Goal: Information Seeking & Learning: Find specific fact

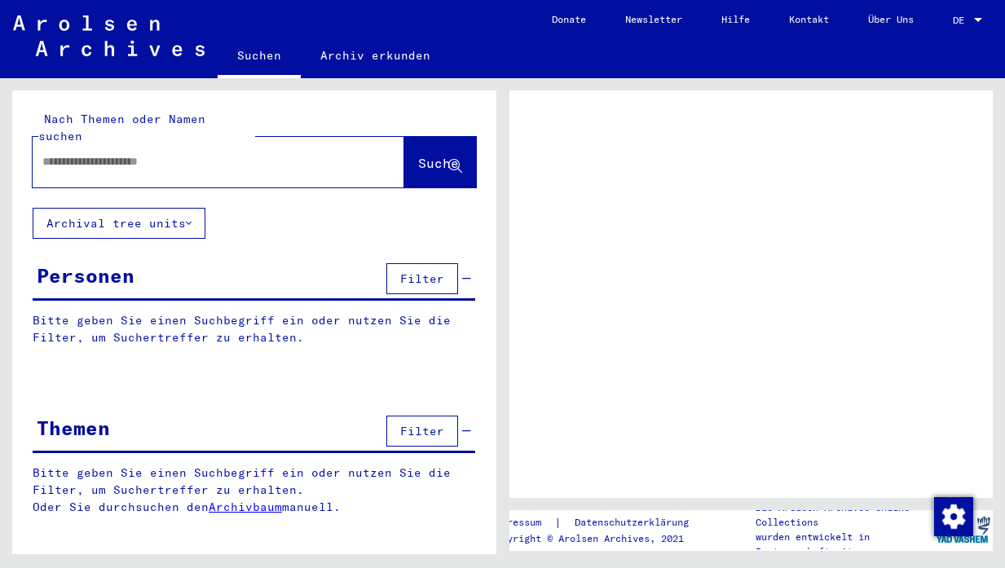
click at [134, 153] on input "text" at bounding box center [203, 161] width 323 height 17
paste input "**********"
type input "**********"
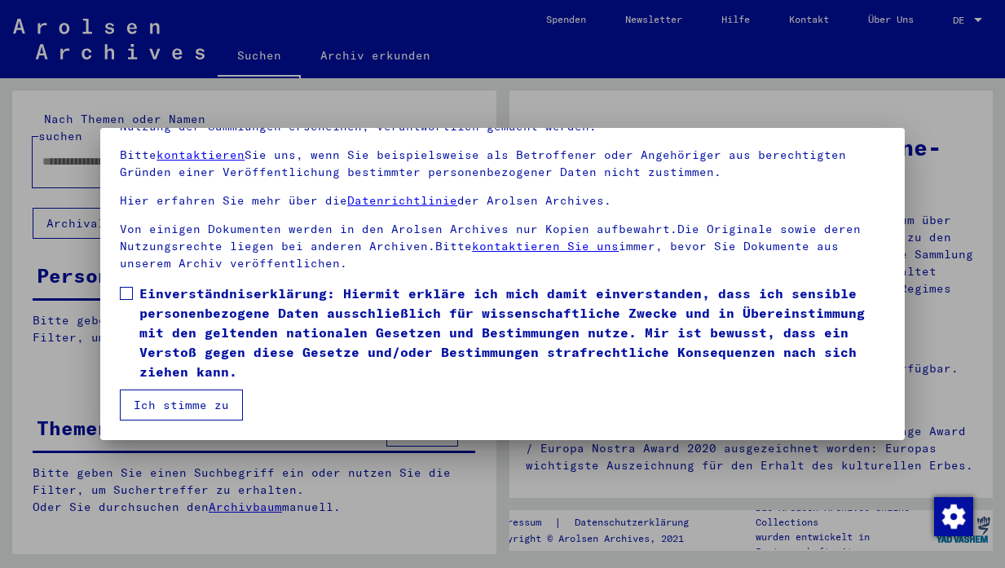
click at [130, 297] on span at bounding box center [126, 293] width 13 height 13
click at [174, 411] on button "Ich stimme zu" at bounding box center [181, 405] width 123 height 31
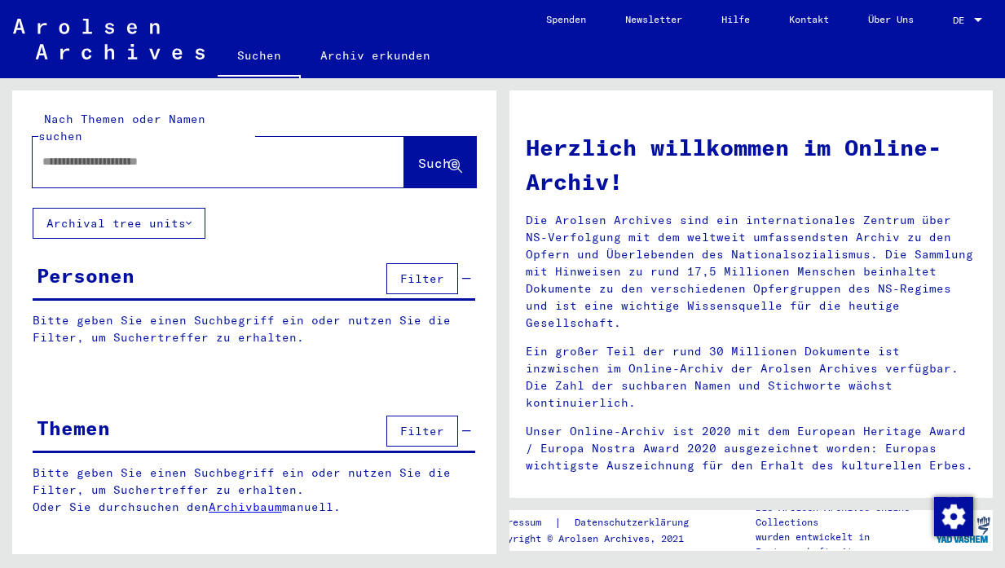
click at [260, 153] on input "text" at bounding box center [198, 161] width 313 height 17
paste input "**********"
type input "**********"
click at [460, 166] on button "Suche" at bounding box center [440, 162] width 72 height 51
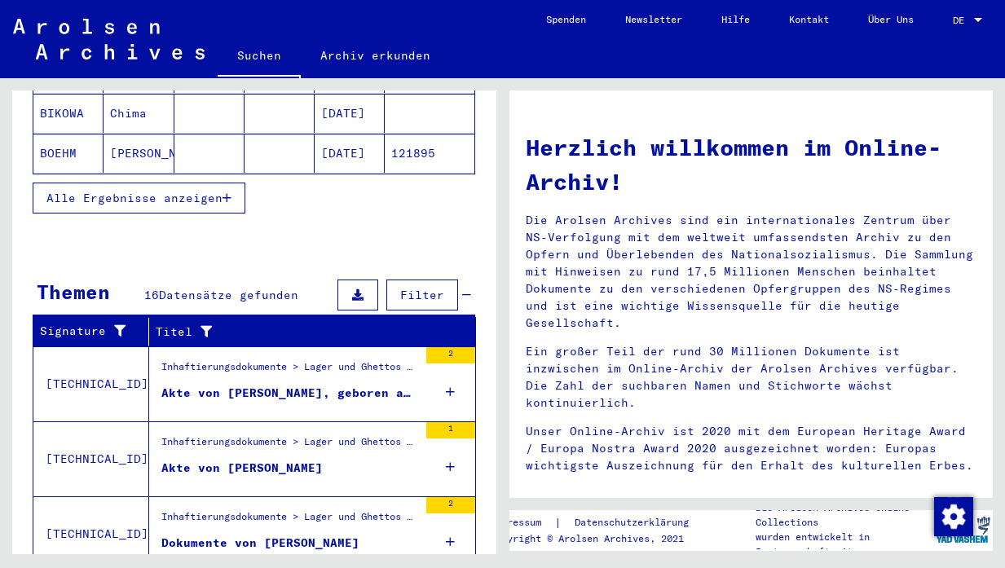
scroll to position [374, 0]
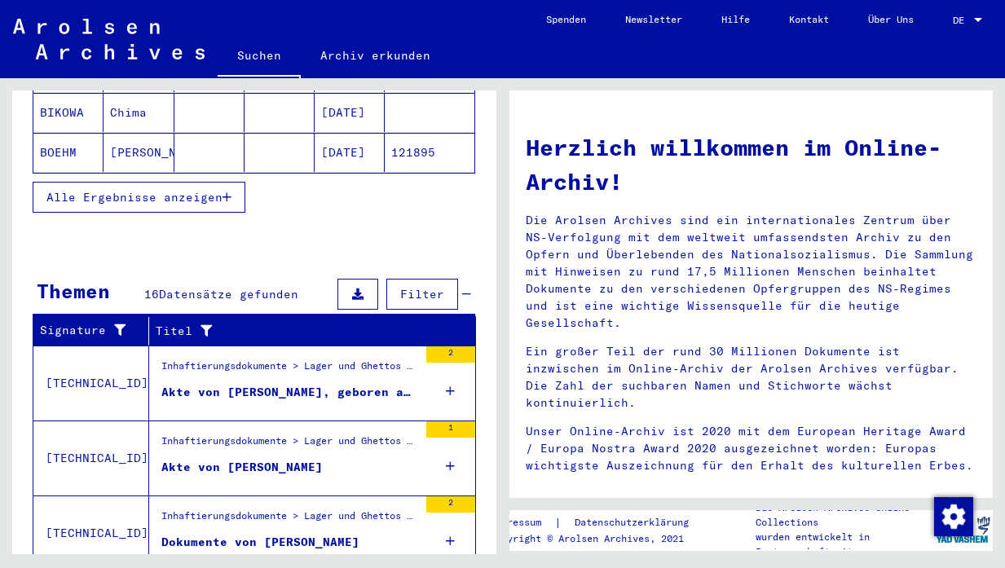
click at [282, 459] on div "Akte von [PERSON_NAME]" at bounding box center [241, 467] width 161 height 17
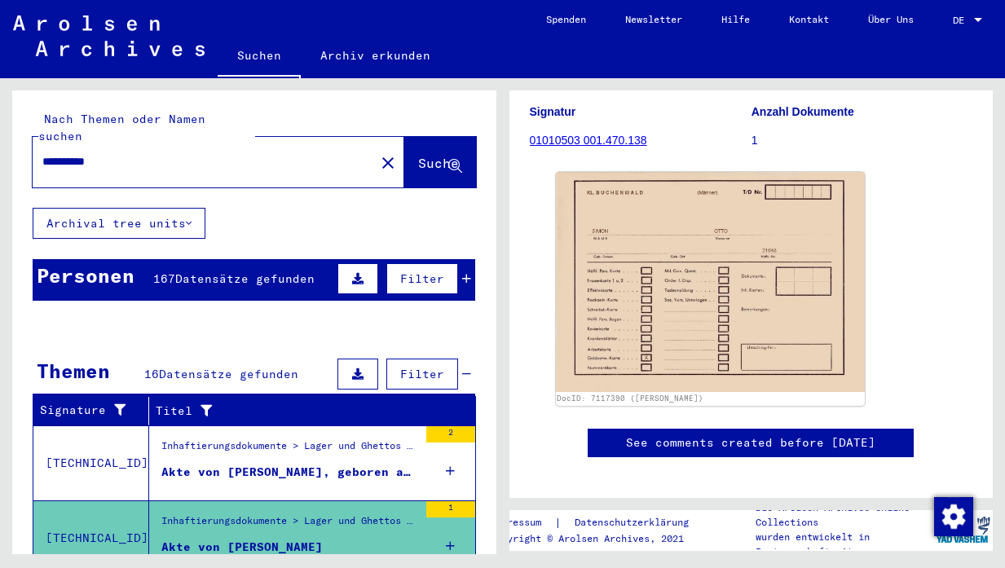
click at [462, 273] on icon at bounding box center [466, 278] width 9 height 11
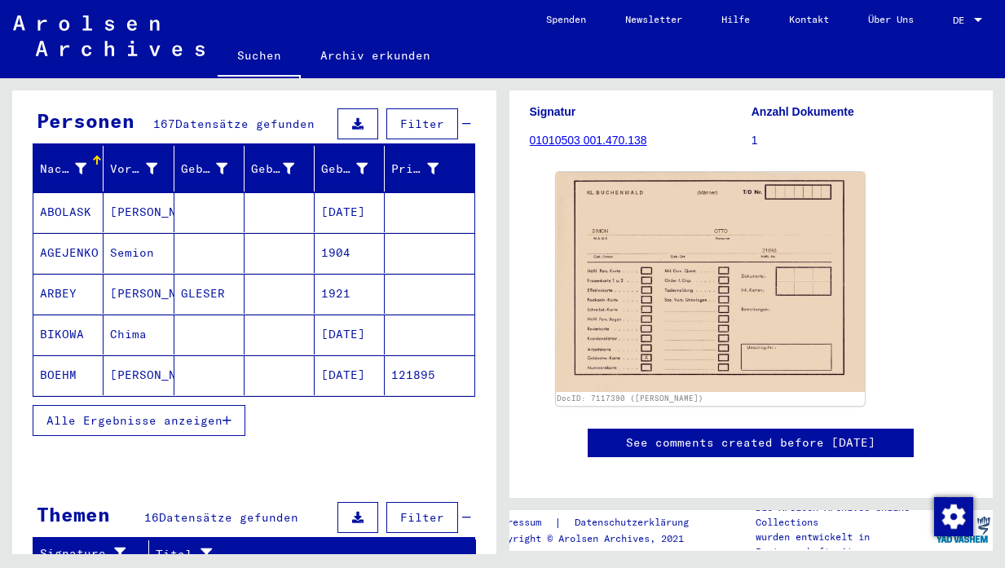
scroll to position [160, 0]
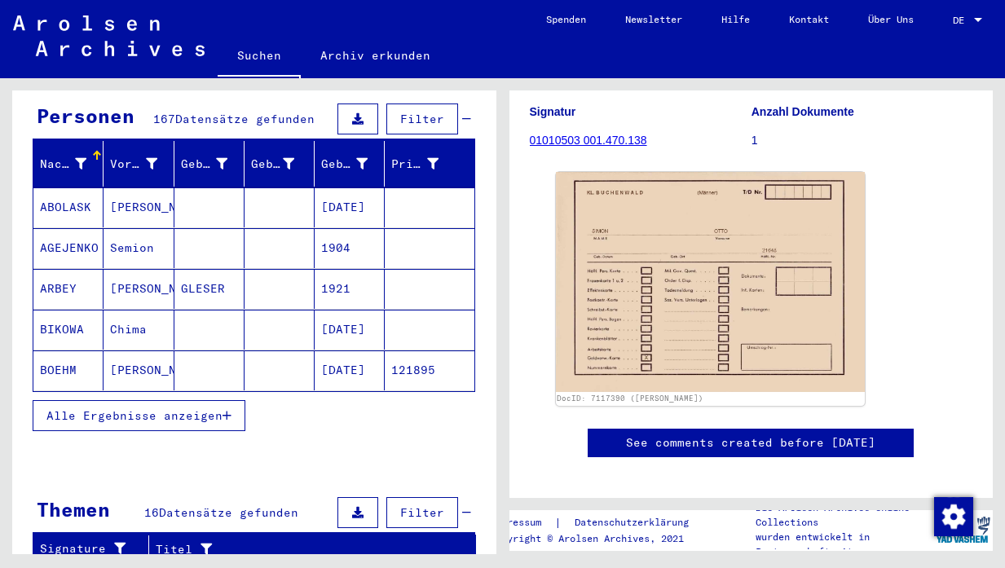
click at [198, 408] on span "Alle Ergebnisse anzeigen" at bounding box center [134, 415] width 176 height 15
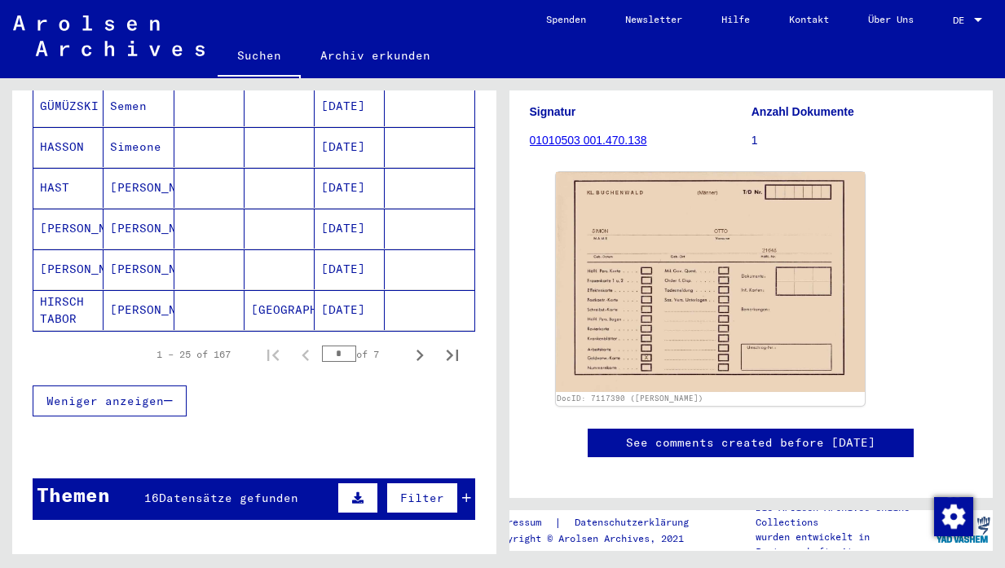
scroll to position [1092, 0]
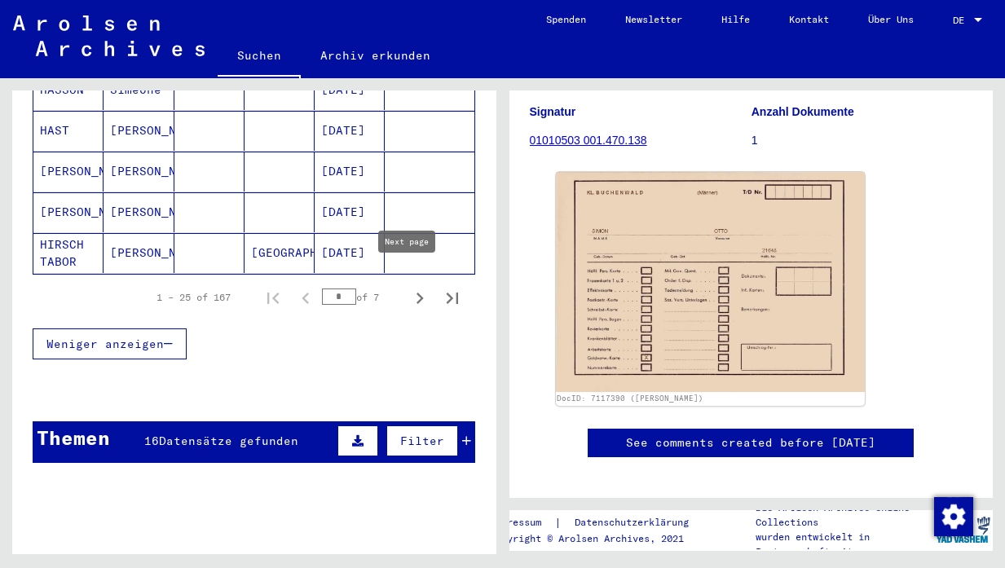
click at [408, 287] on icon "Next page" at bounding box center [419, 298] width 23 height 23
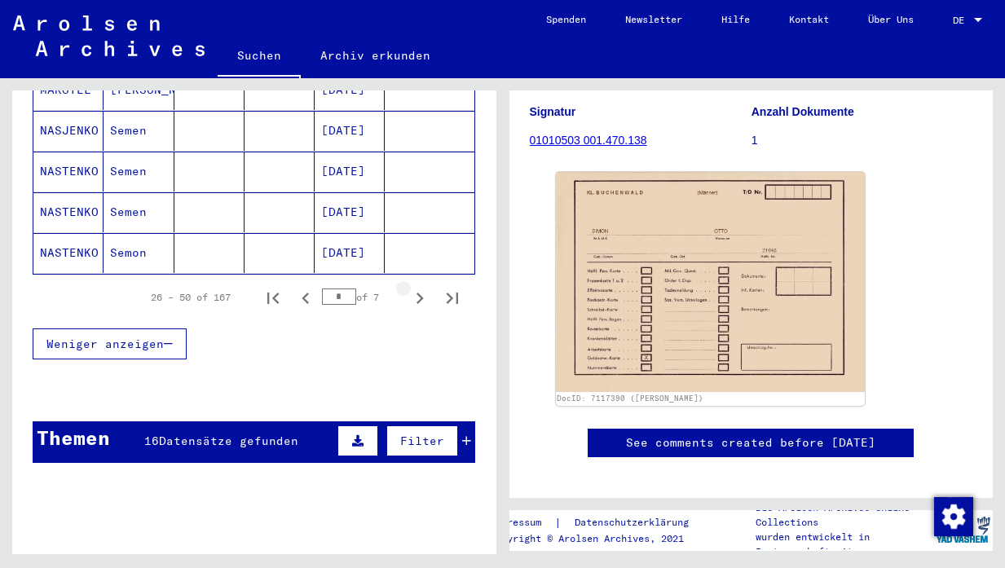
click at [408, 287] on icon "Next page" at bounding box center [419, 298] width 23 height 23
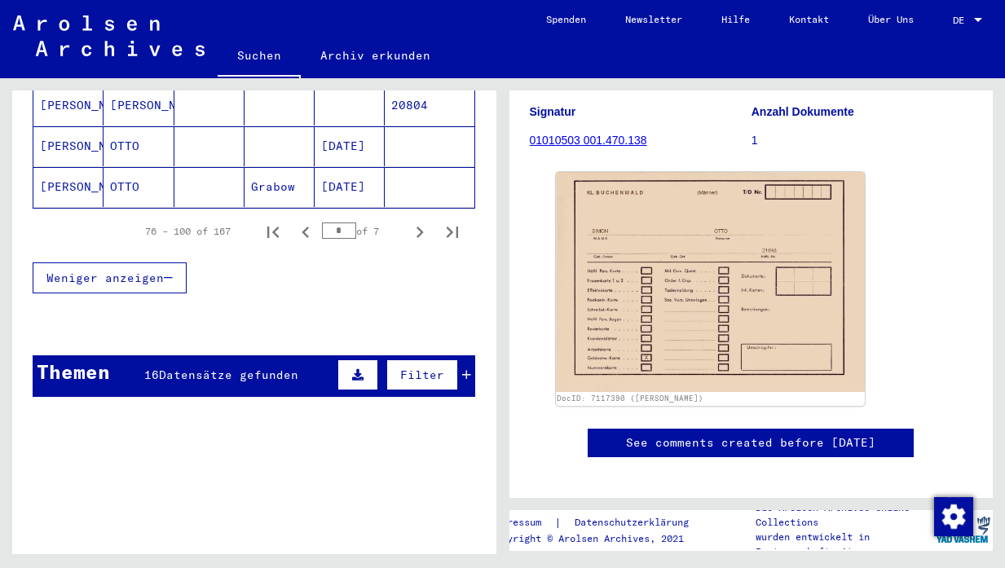
scroll to position [1157, 0]
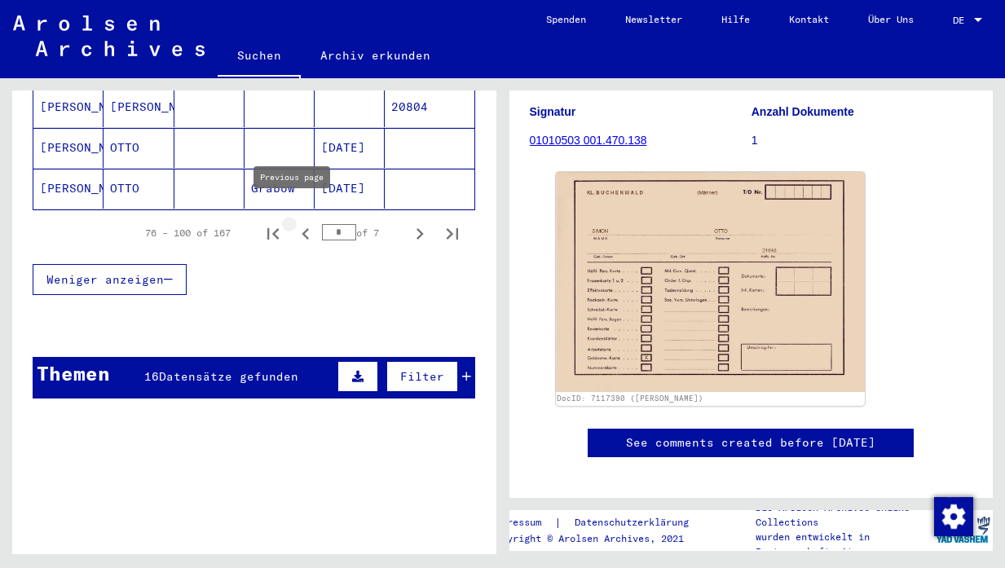
click at [294, 223] on icon "Previous page" at bounding box center [305, 234] width 23 height 23
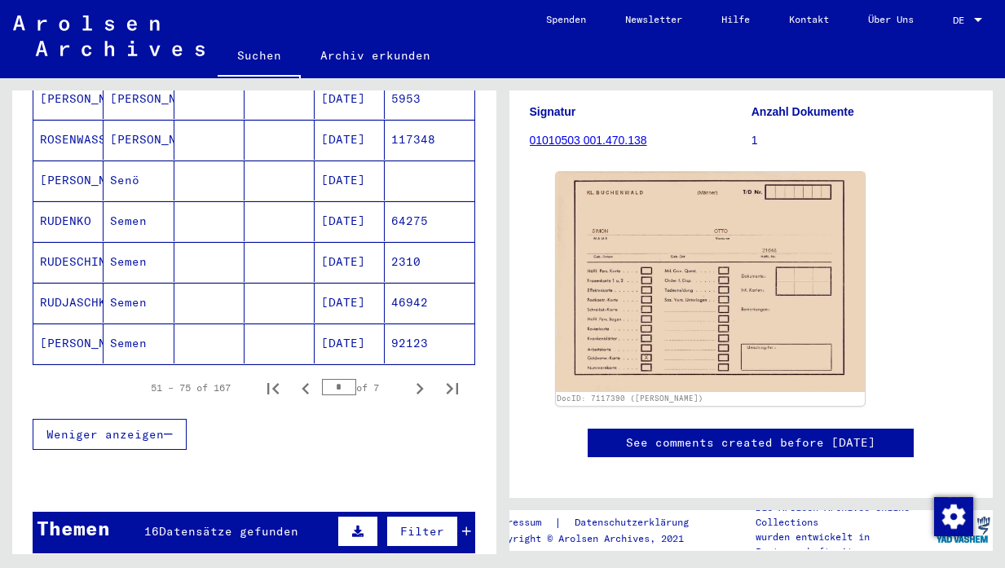
scroll to position [1002, 0]
click at [416, 383] on icon "Next page" at bounding box center [419, 388] width 7 height 11
type input "*"
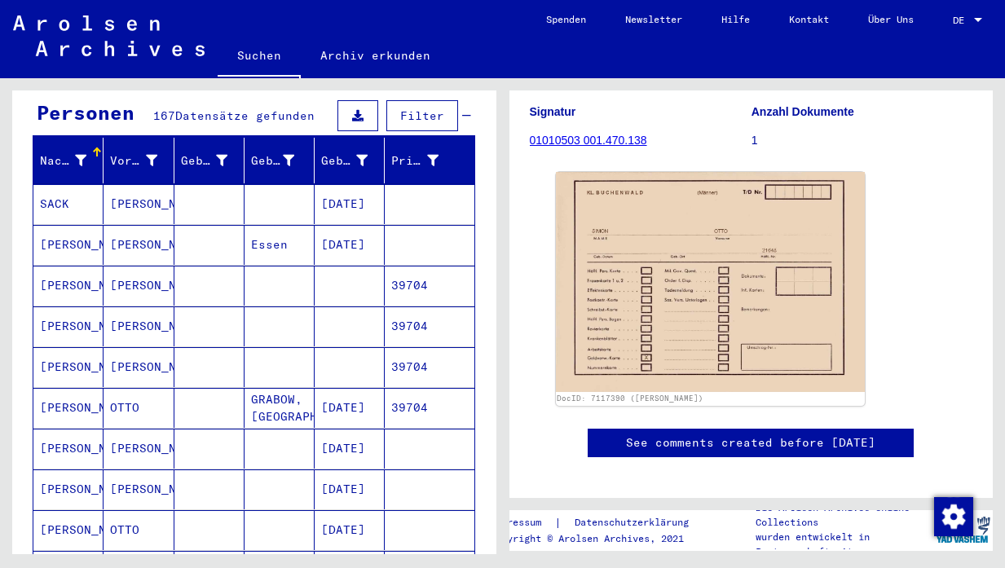
scroll to position [170, 0]
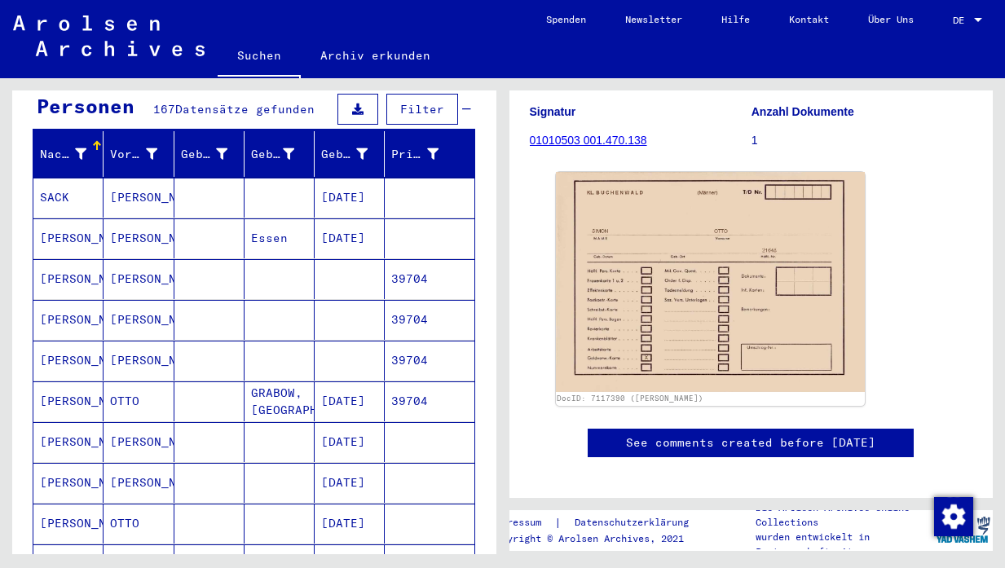
click at [349, 223] on mat-cell "[DATE]" at bounding box center [350, 238] width 70 height 40
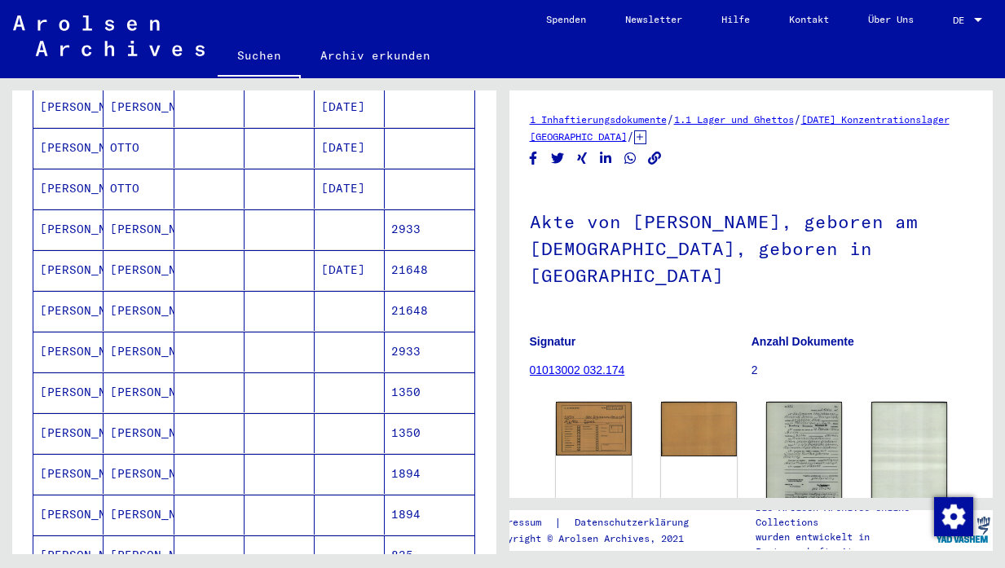
scroll to position [632, 0]
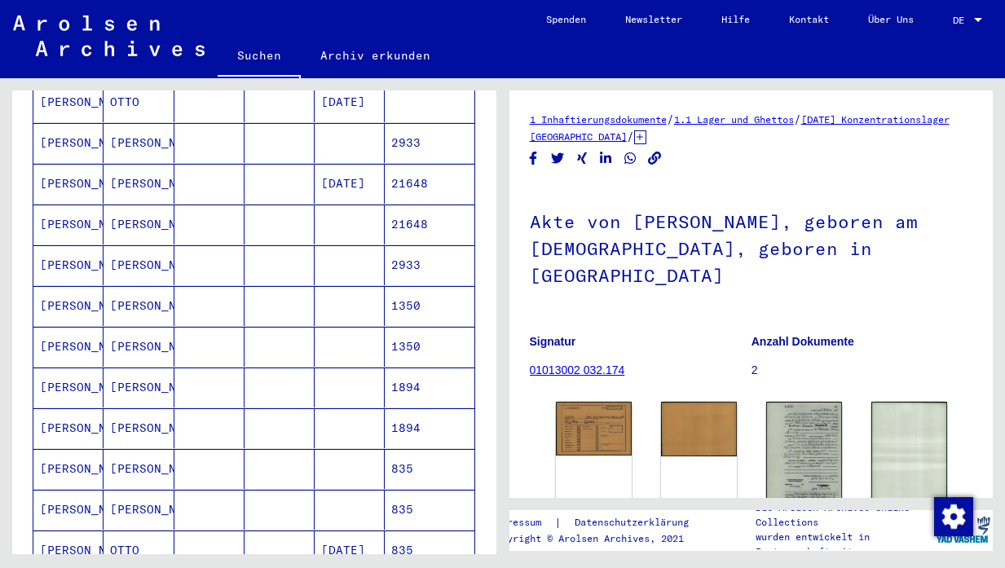
click at [337, 205] on mat-cell at bounding box center [350, 225] width 70 height 40
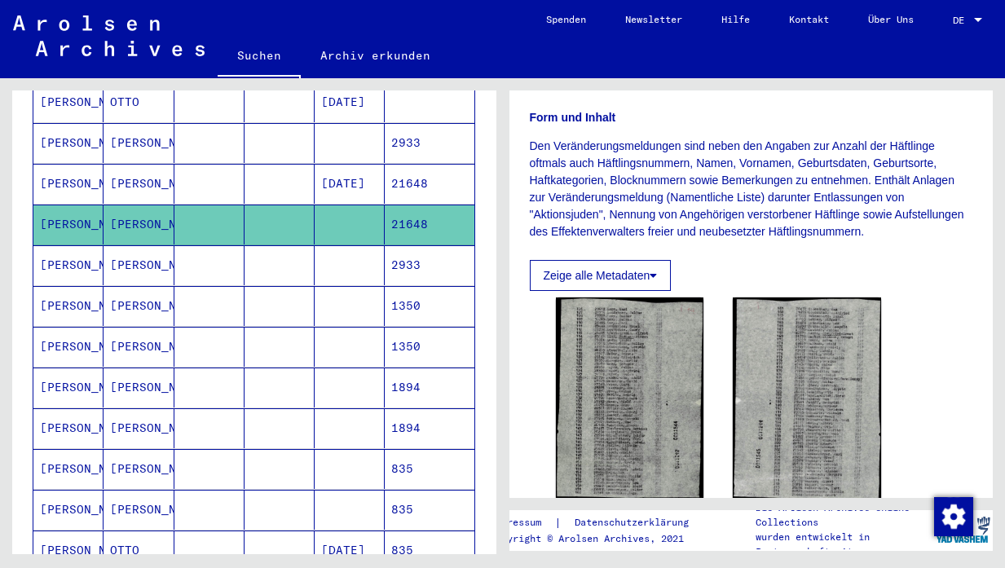
scroll to position [324, 0]
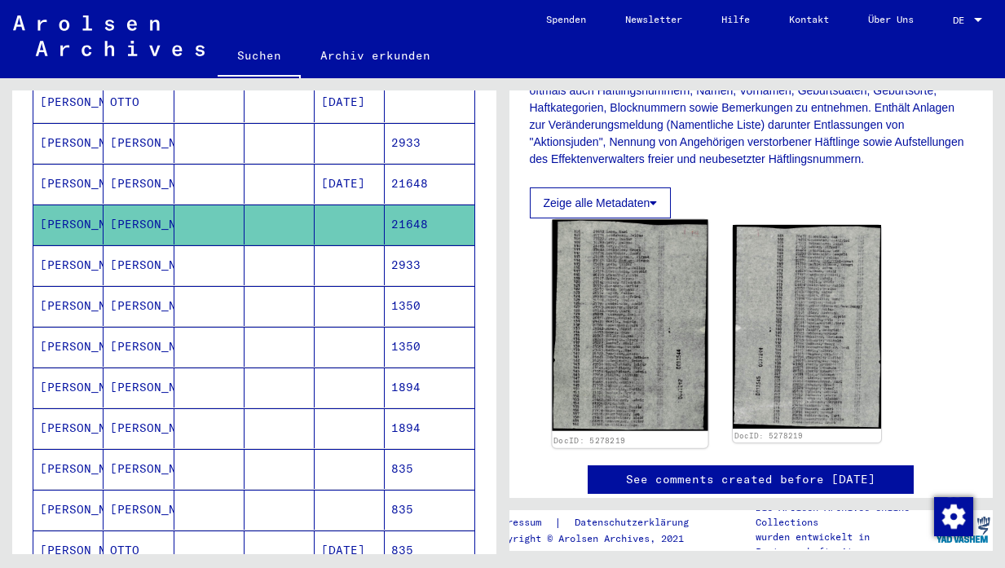
click at [646, 337] on img at bounding box center [630, 325] width 156 height 211
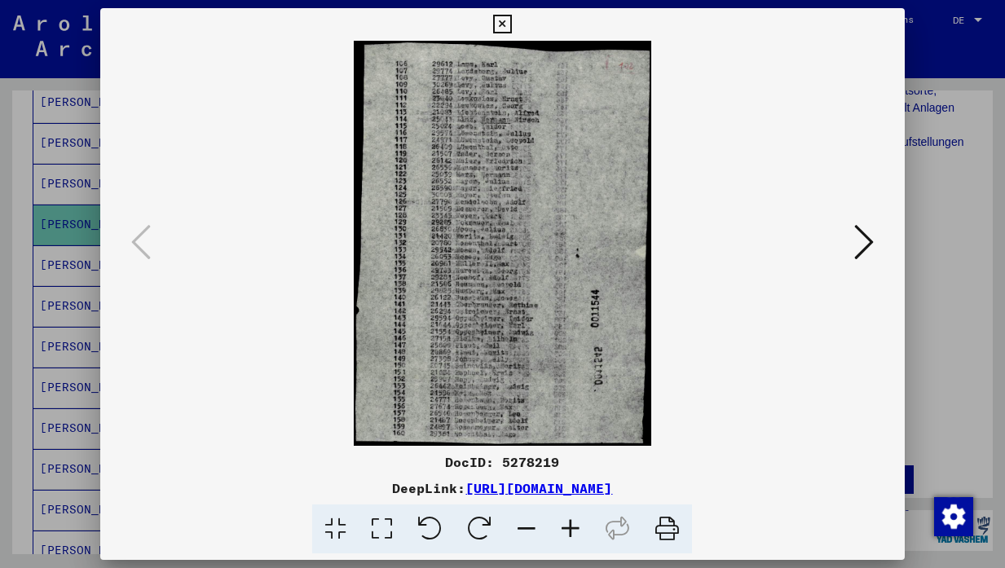
click at [512, 24] on icon at bounding box center [502, 25] width 19 height 20
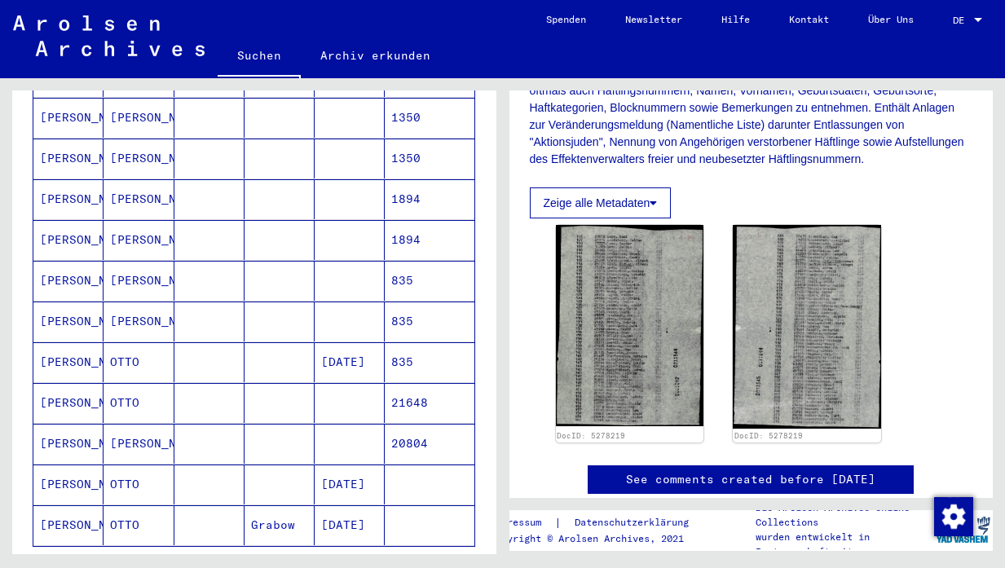
scroll to position [786, 0]
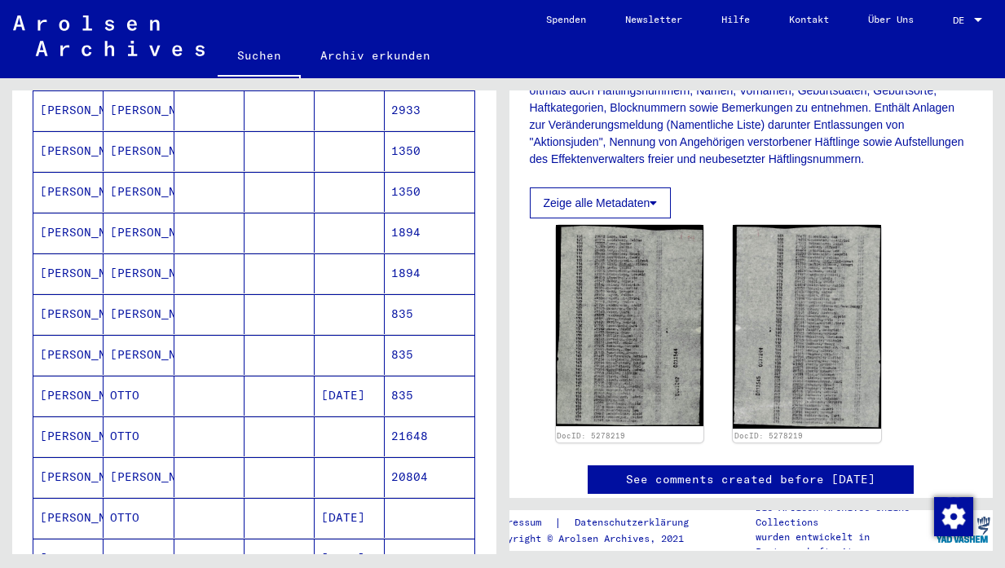
click at [344, 427] on mat-cell at bounding box center [350, 436] width 70 height 40
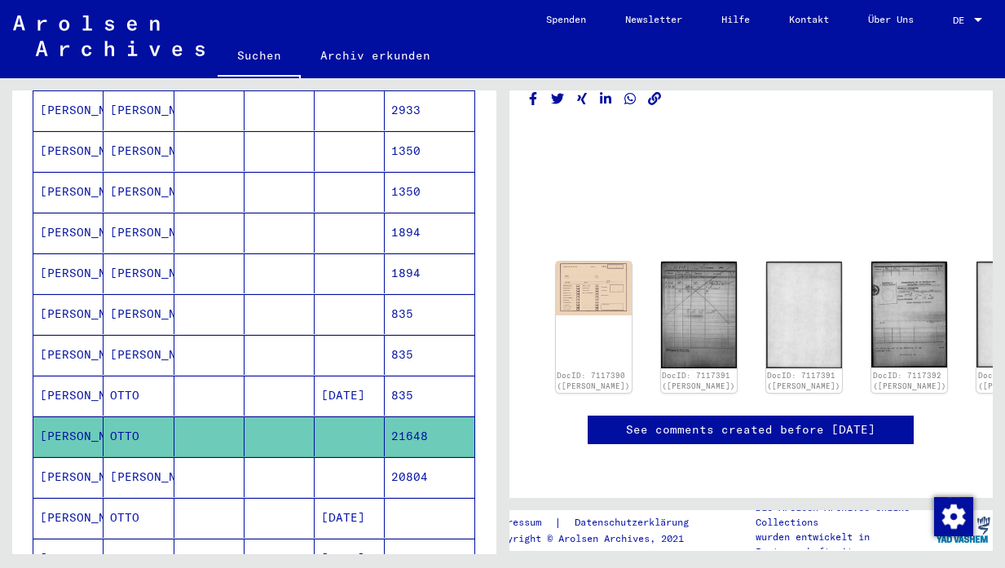
click at [345, 376] on mat-cell "[DATE]" at bounding box center [350, 396] width 70 height 40
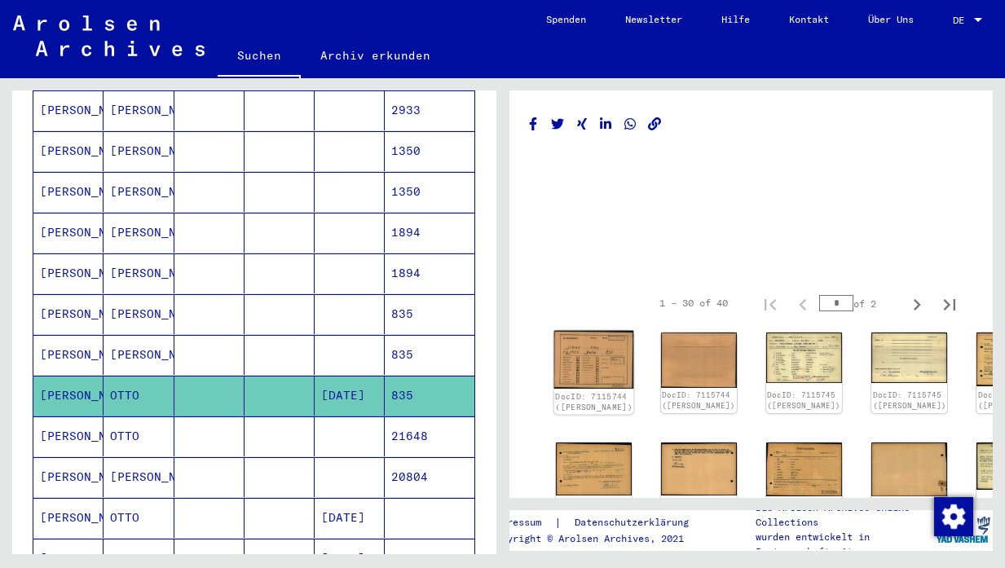
click at [575, 353] on img at bounding box center [593, 360] width 80 height 59
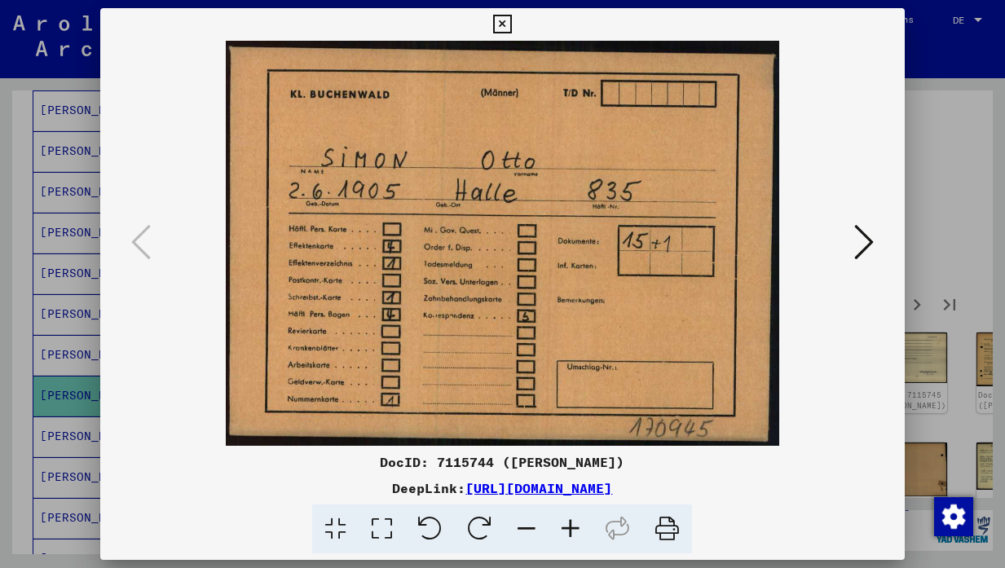
click at [867, 241] on icon at bounding box center [864, 242] width 20 height 39
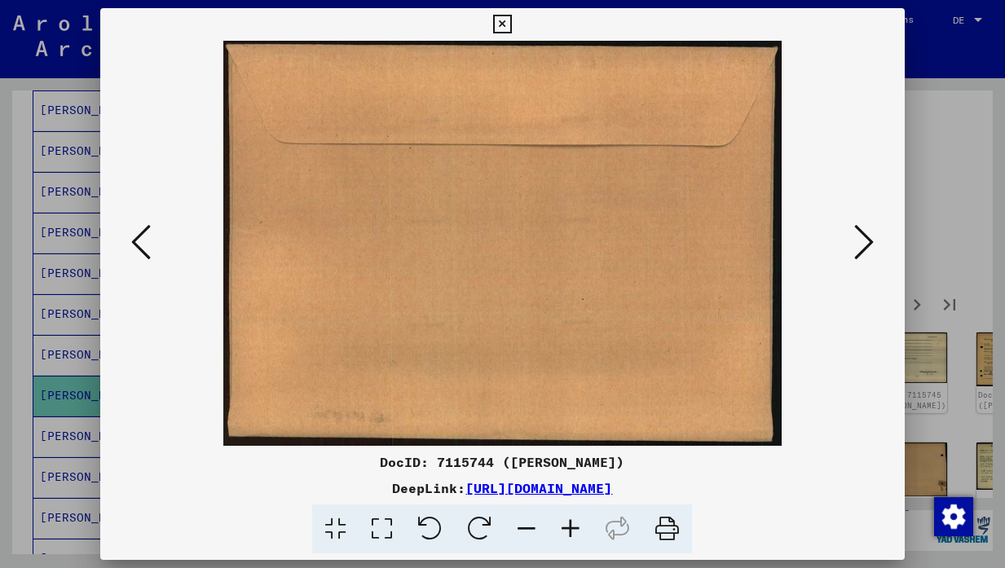
click at [867, 241] on icon at bounding box center [864, 242] width 20 height 39
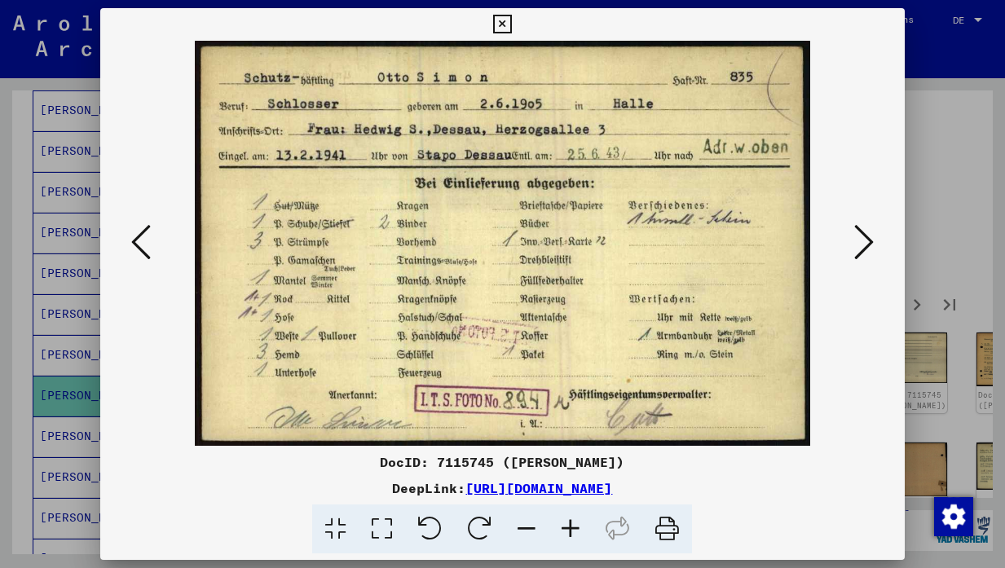
click at [868, 241] on icon at bounding box center [864, 242] width 20 height 39
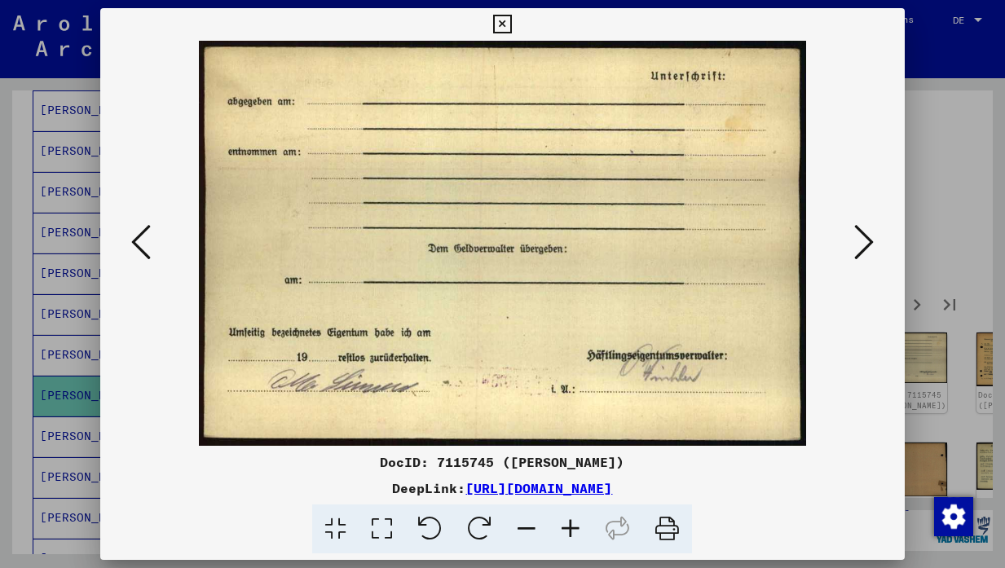
click at [151, 233] on icon at bounding box center [141, 242] width 20 height 39
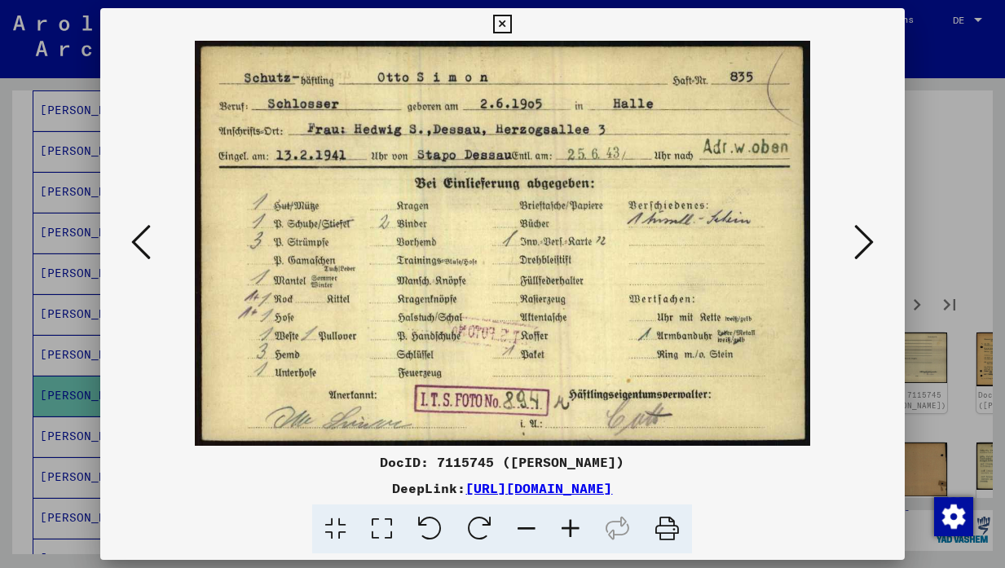
click at [866, 245] on icon at bounding box center [864, 242] width 20 height 39
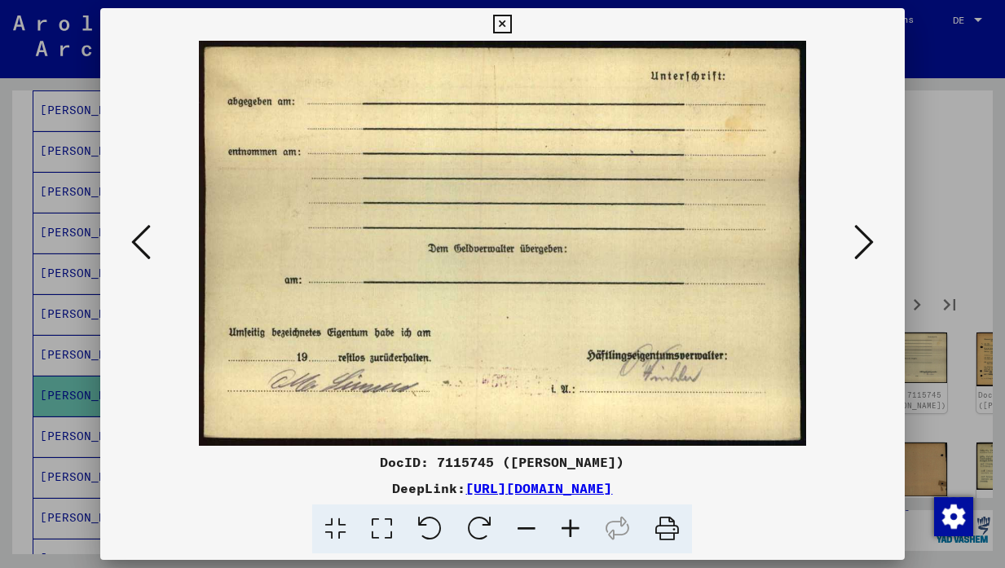
click at [866, 245] on icon at bounding box center [864, 242] width 20 height 39
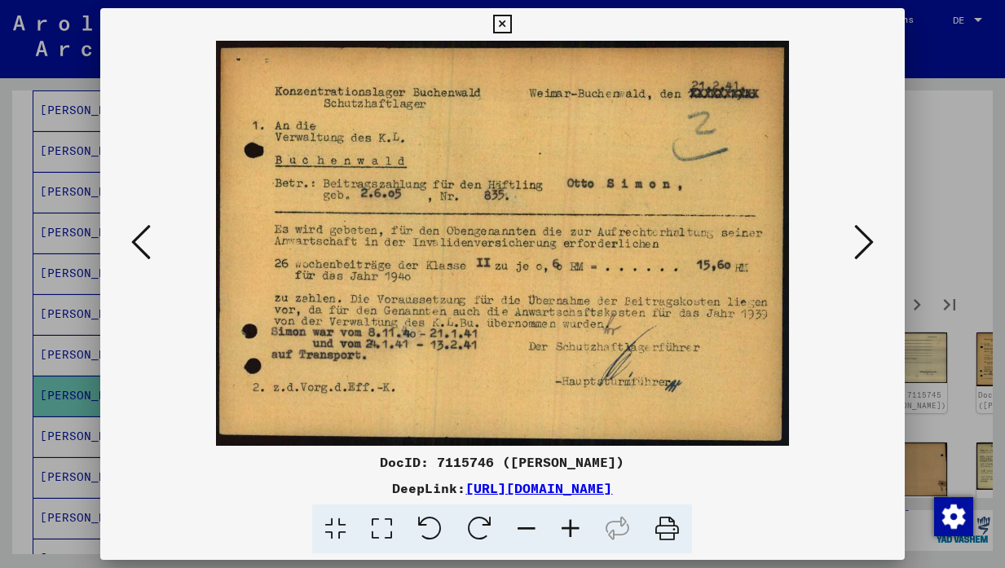
click at [866, 245] on icon at bounding box center [864, 242] width 20 height 39
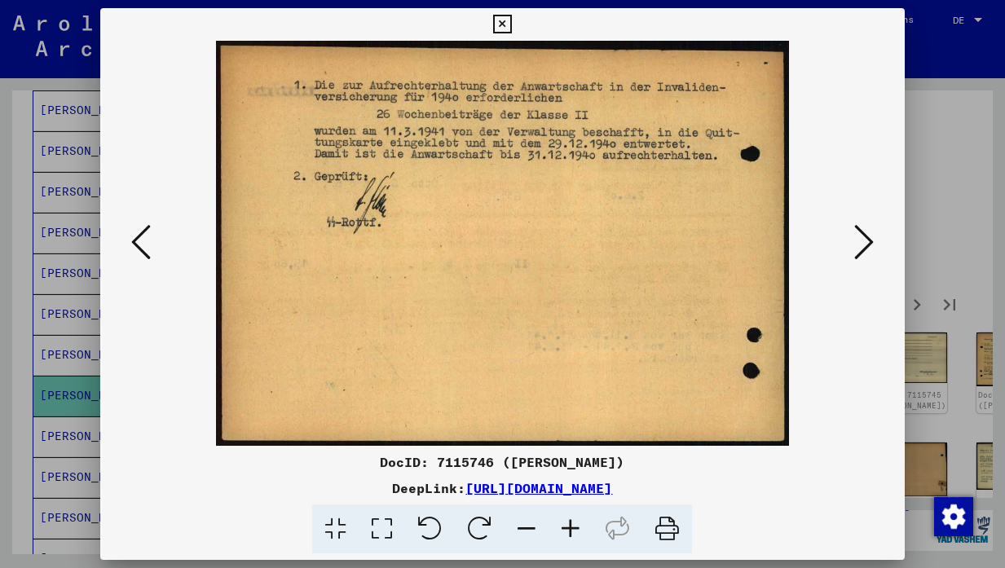
click at [512, 29] on icon at bounding box center [502, 25] width 19 height 20
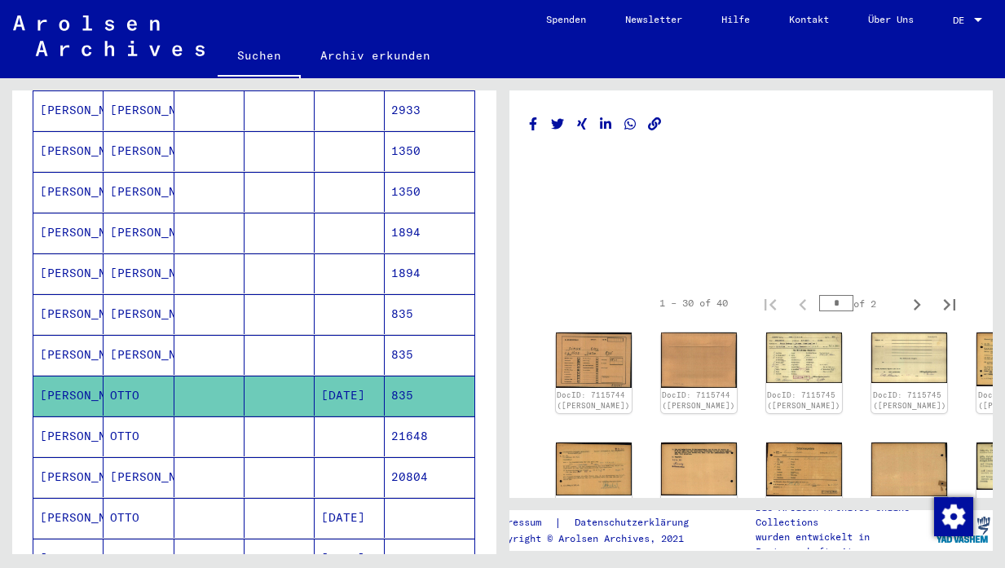
scroll to position [802, 0]
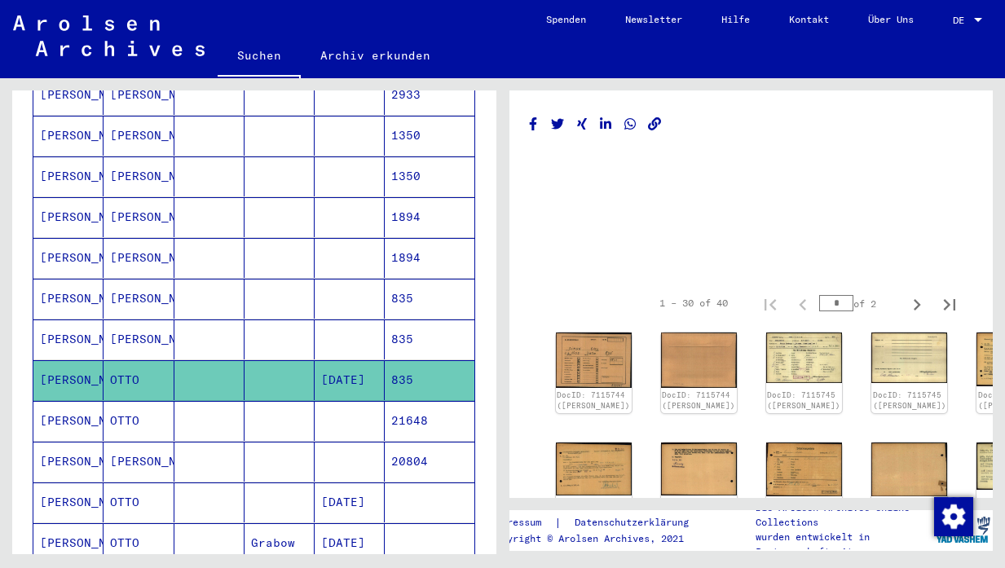
click at [140, 401] on mat-cell "OTTO" at bounding box center [139, 421] width 70 height 40
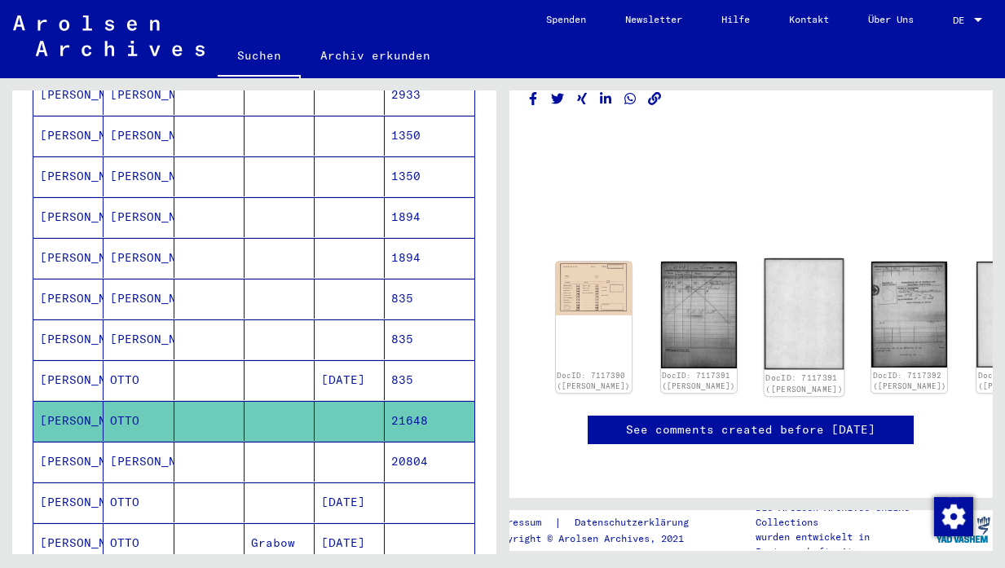
scroll to position [39, 0]
click at [870, 286] on img at bounding box center [910, 313] width 80 height 111
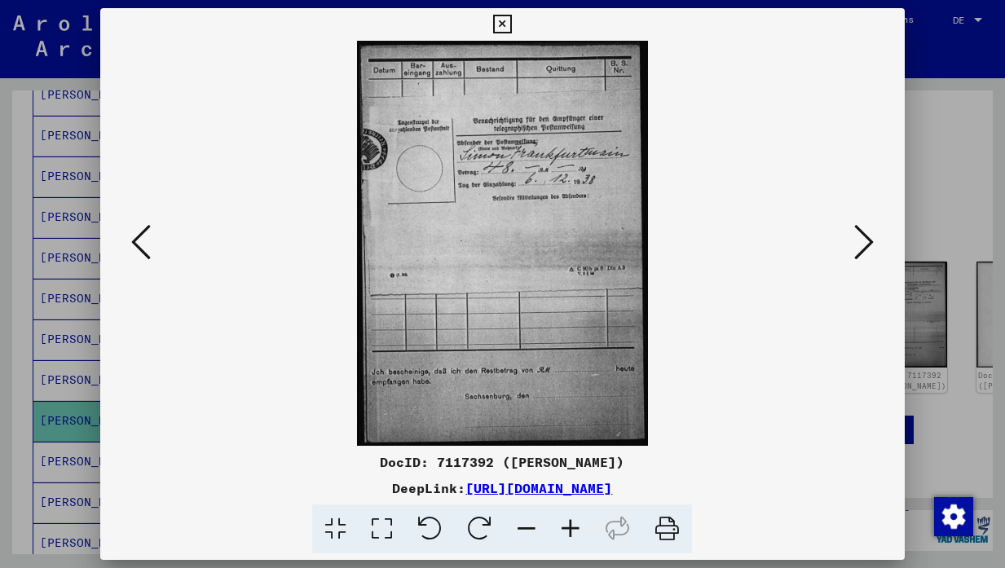
click at [146, 237] on icon at bounding box center [141, 242] width 20 height 39
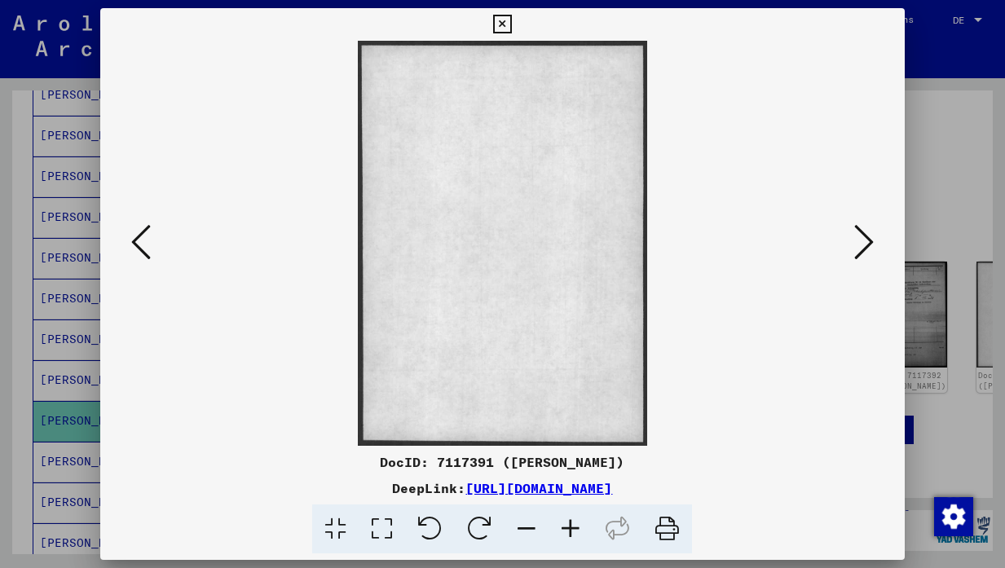
click at [146, 237] on icon at bounding box center [141, 242] width 20 height 39
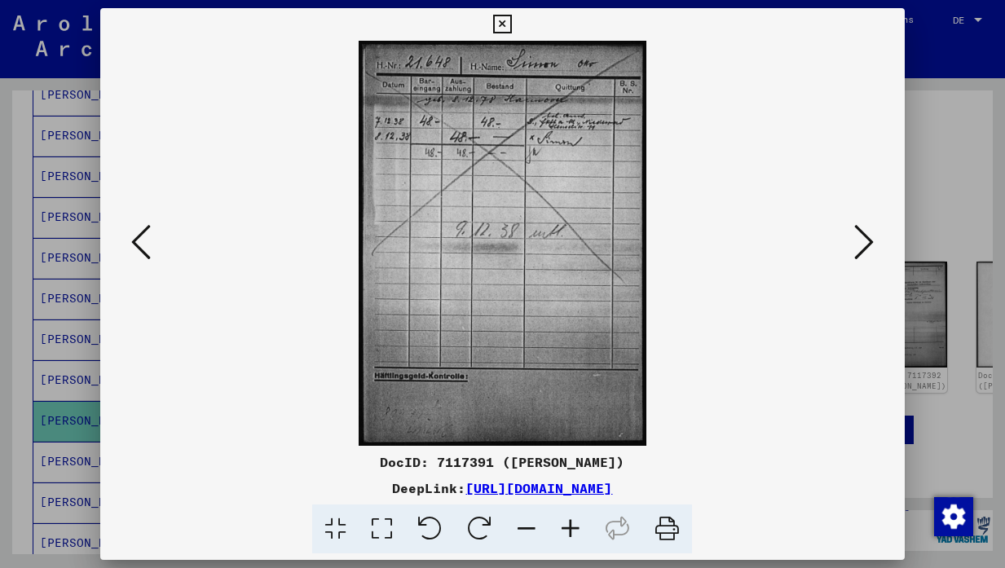
click at [146, 237] on icon at bounding box center [141, 242] width 20 height 39
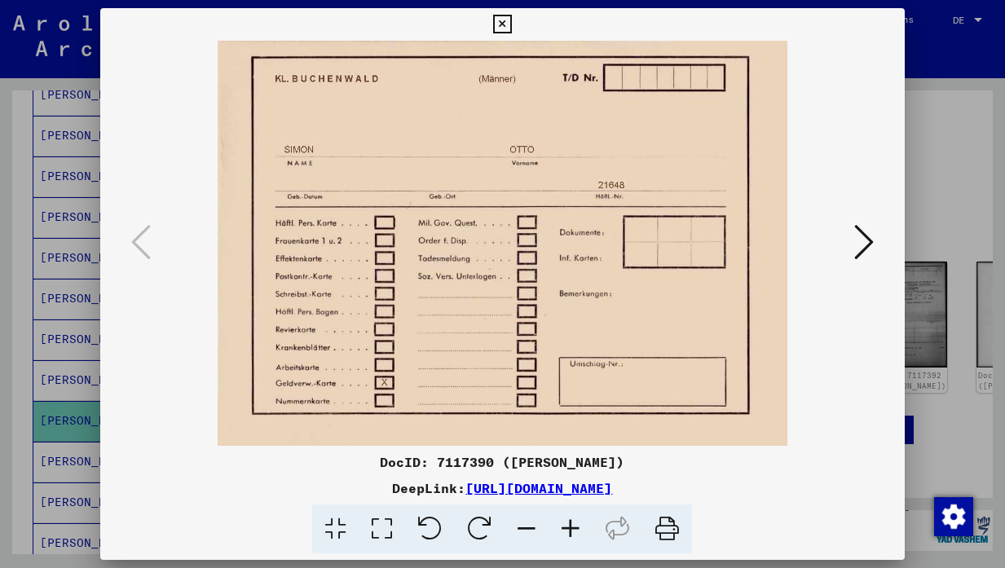
click at [512, 24] on icon at bounding box center [502, 25] width 19 height 20
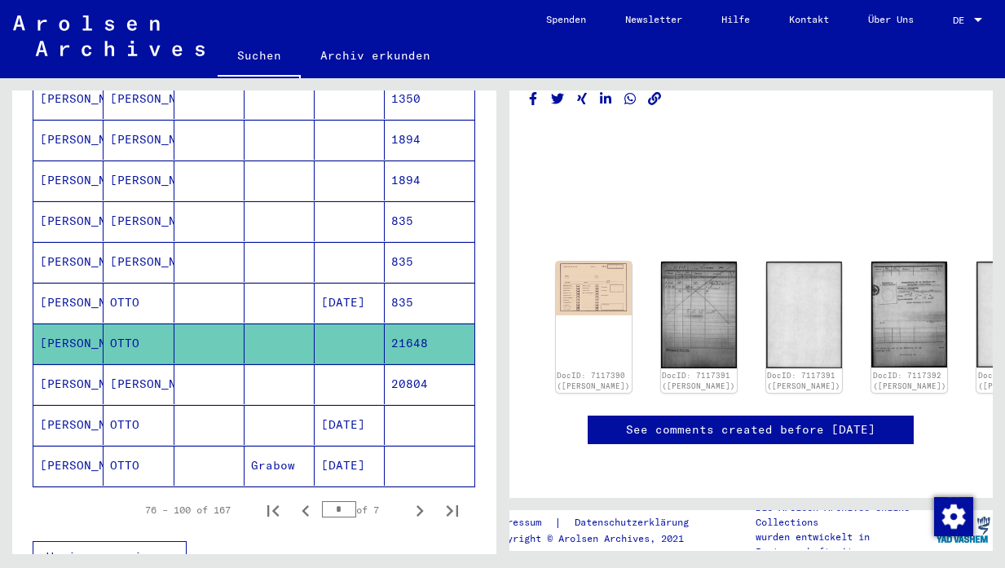
scroll to position [882, 0]
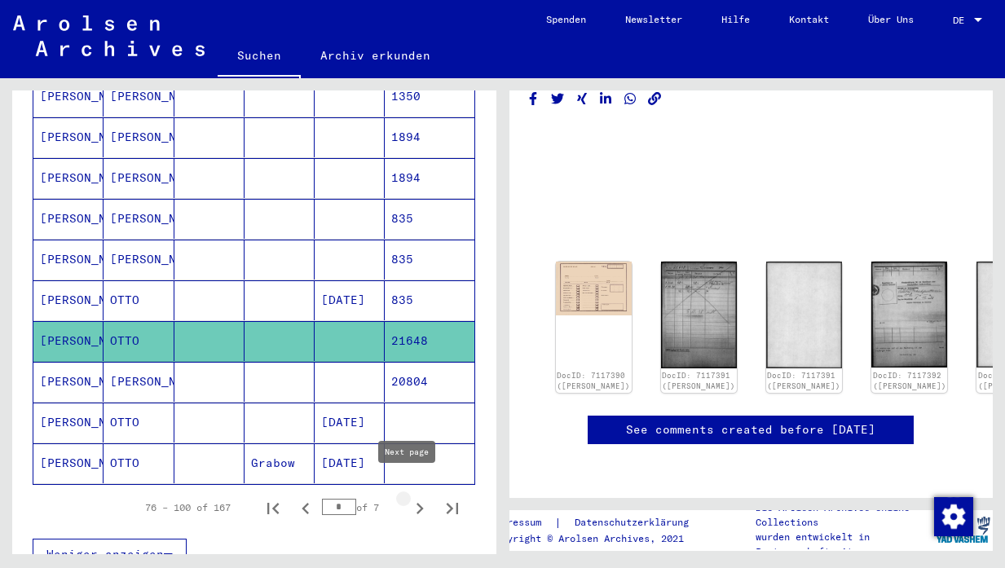
click at [408, 497] on icon "Next page" at bounding box center [419, 508] width 23 height 23
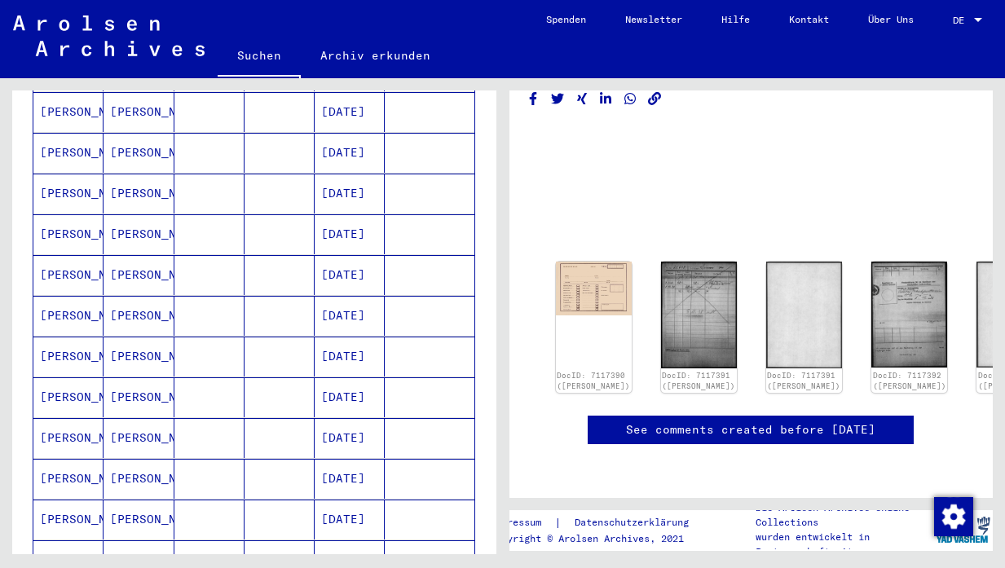
scroll to position [310, 0]
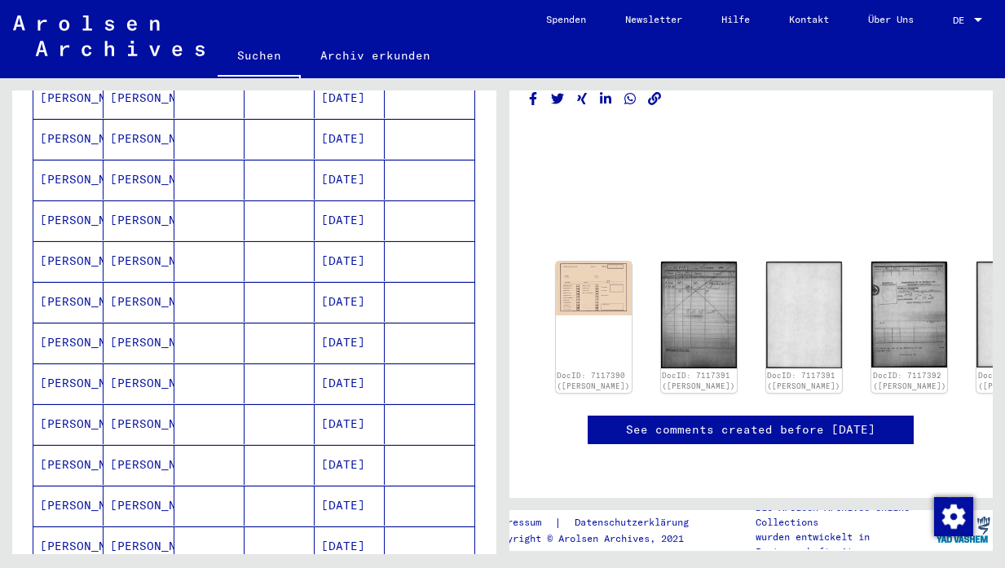
click at [334, 445] on mat-cell "[DATE]" at bounding box center [350, 465] width 70 height 40
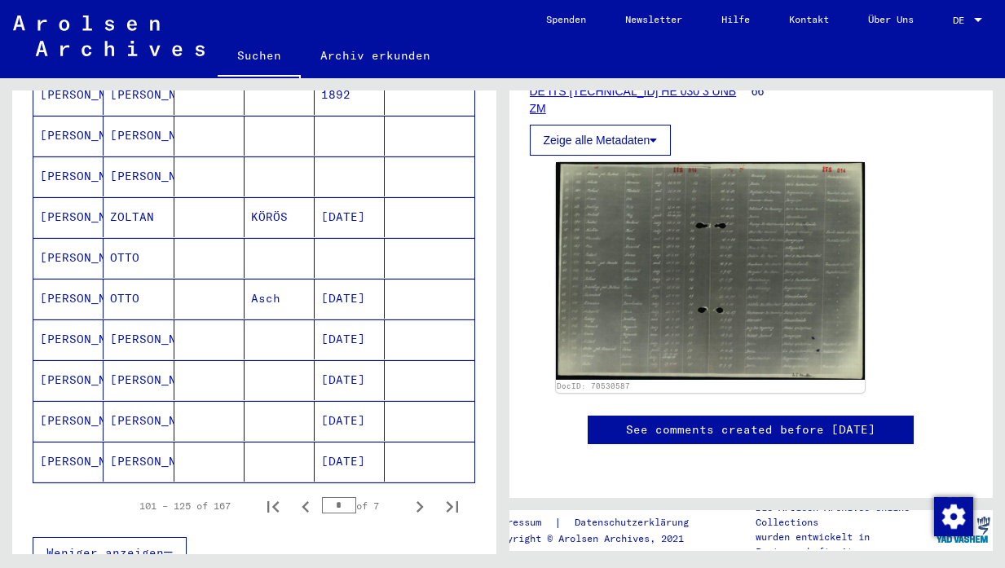
scroll to position [884, 0]
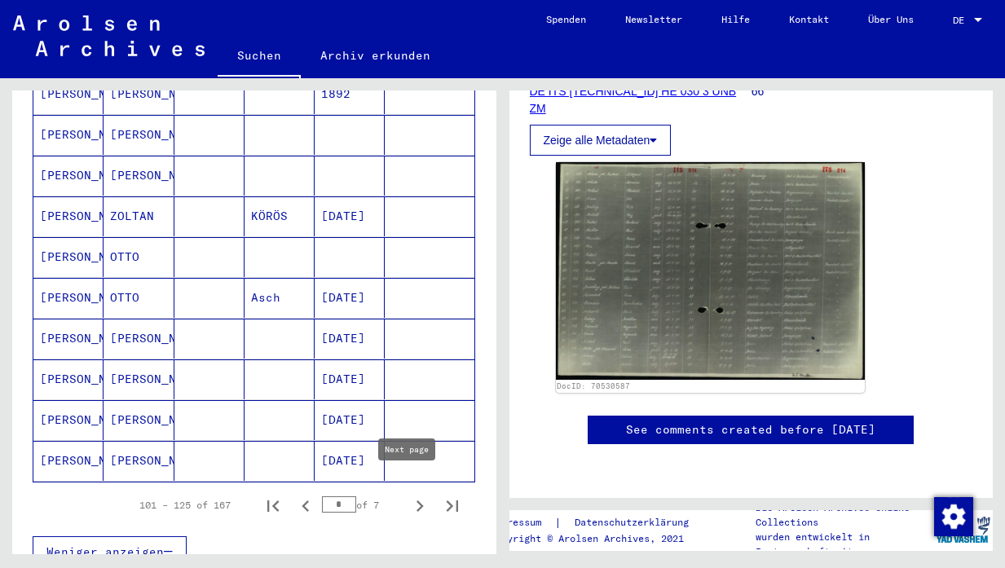
click at [408, 495] on icon "Next page" at bounding box center [419, 506] width 23 height 23
type input "*"
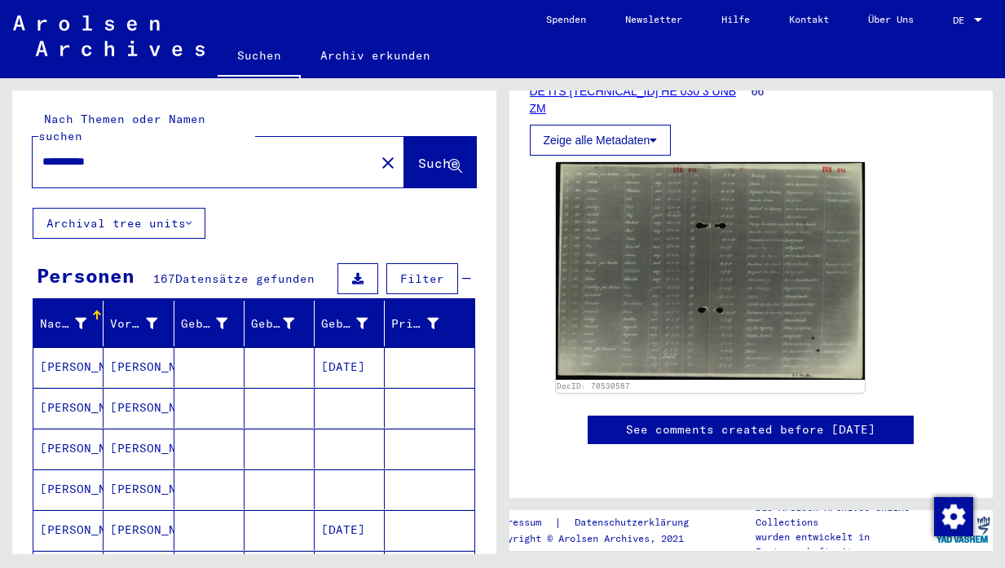
scroll to position [0, 0]
click at [46, 153] on input "**********" at bounding box center [203, 161] width 323 height 17
type input "**********"
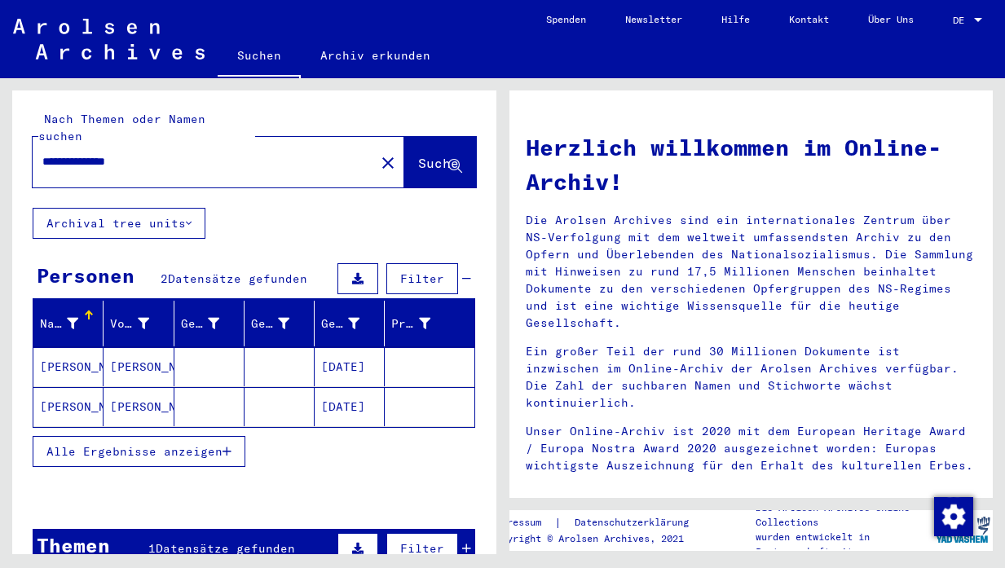
click at [352, 350] on mat-cell "[DATE]" at bounding box center [350, 366] width 70 height 39
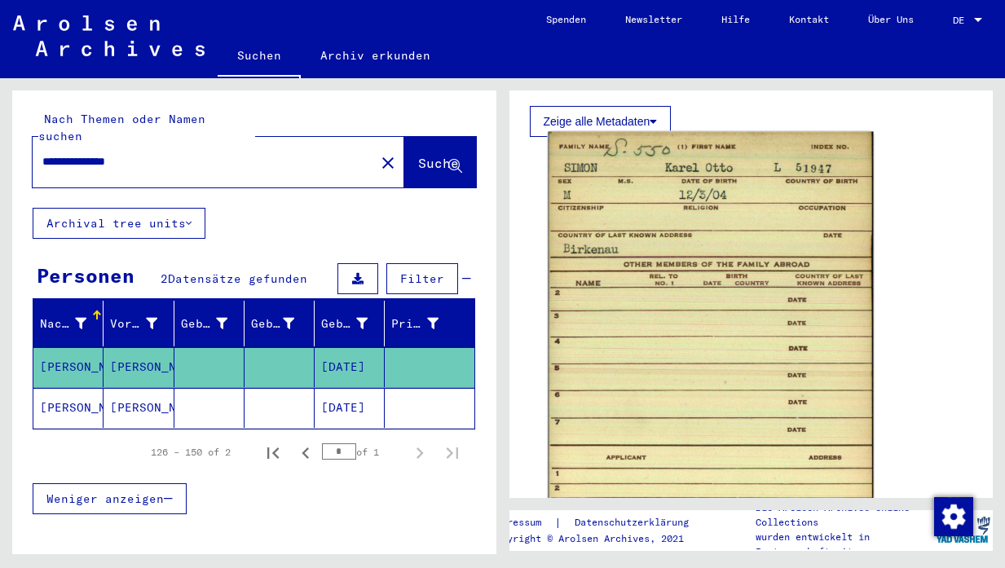
scroll to position [948, 0]
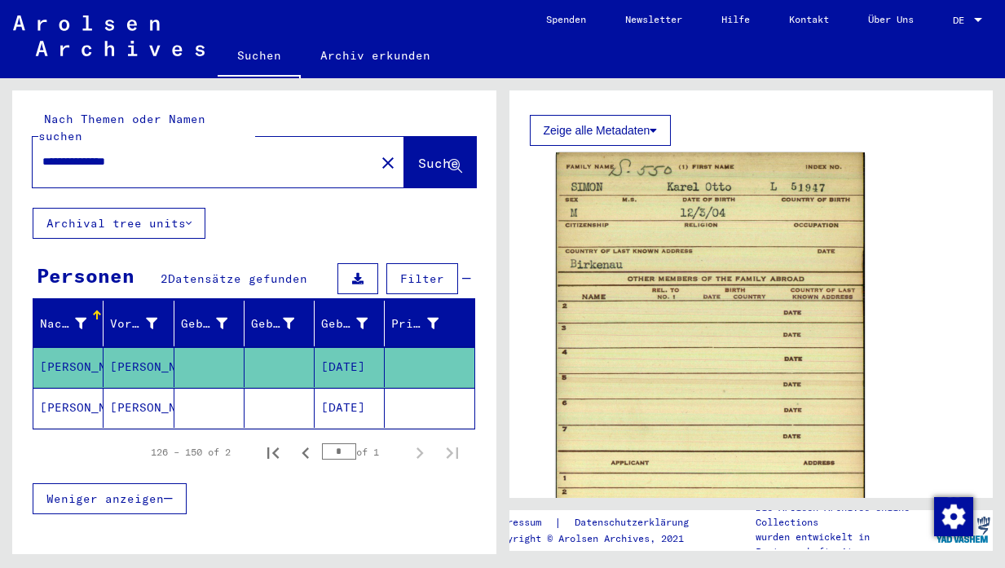
click at [345, 390] on mat-cell "[DATE]" at bounding box center [350, 408] width 70 height 40
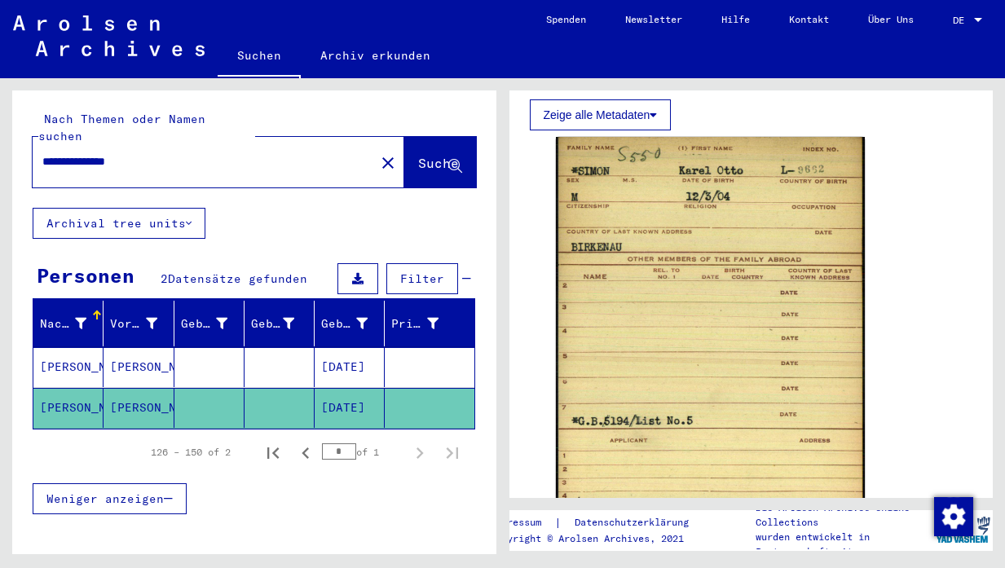
scroll to position [970, 0]
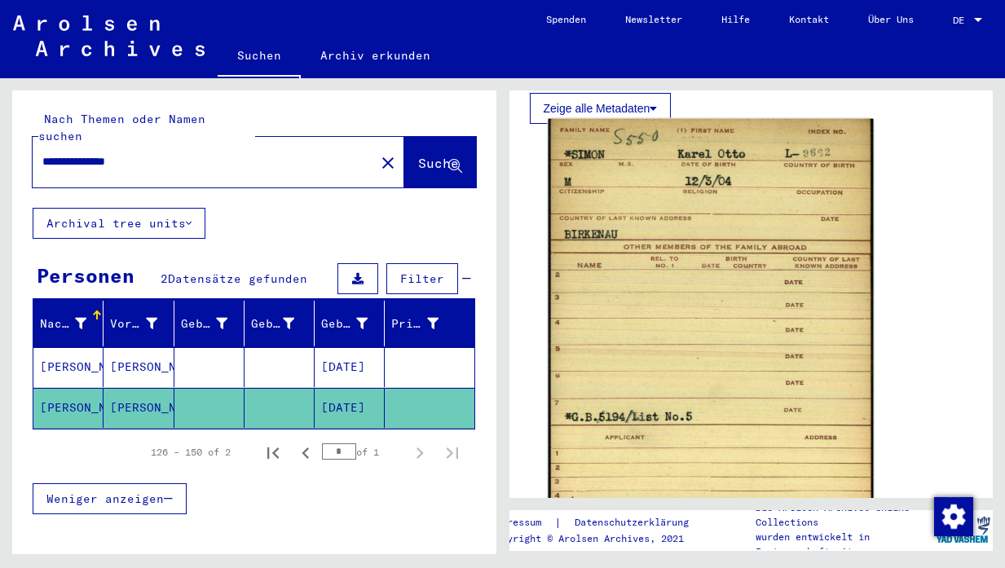
click at [765, 244] on img at bounding box center [710, 358] width 324 height 478
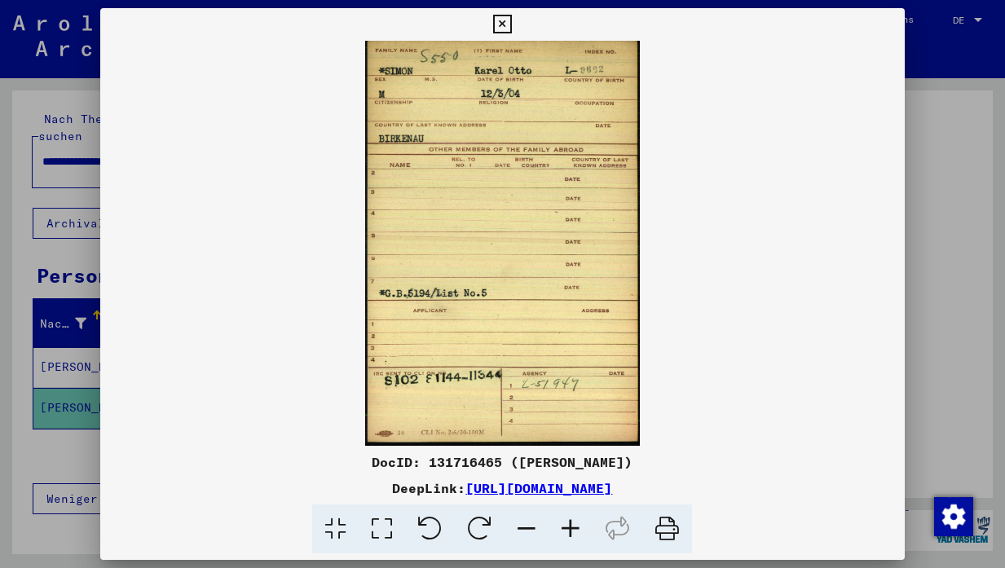
scroll to position [0, 0]
click at [522, 489] on link "[URL][DOMAIN_NAME]" at bounding box center [538, 488] width 147 height 16
